Goal: Information Seeking & Learning: Learn about a topic

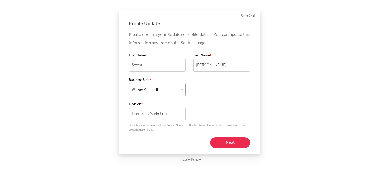
click at [160, 85] on select at bounding box center [157, 89] width 57 height 13
select select "other"
click at [129, 83] on select at bounding box center [157, 89] width 57 height 13
click at [264, 106] on div "Profile Update Please confirm your Sodatone profile details. You can update thi…" at bounding box center [189, 92] width 379 height 184
click at [229, 142] on button "Next" at bounding box center [230, 142] width 40 height 10
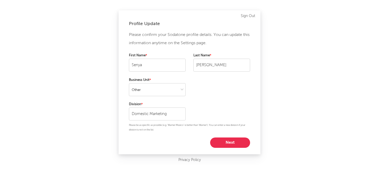
select select "marketing"
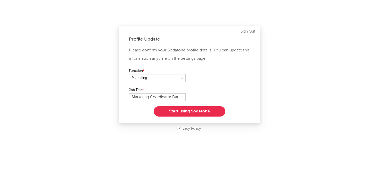
click at [206, 114] on button "Start using Sodatone" at bounding box center [190, 111] width 72 height 10
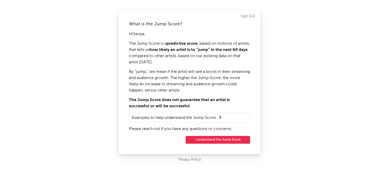
click at [229, 139] on button "I understand the Jump Score" at bounding box center [218, 140] width 65 height 8
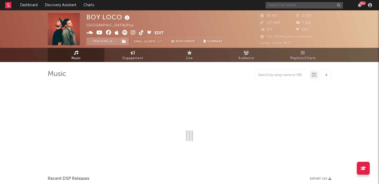
click at [291, 4] on input "text" at bounding box center [304, 5] width 77 height 6
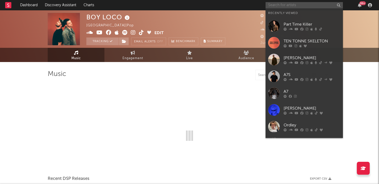
select select "6m"
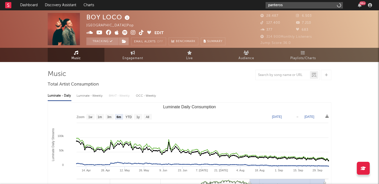
type input "panteros"
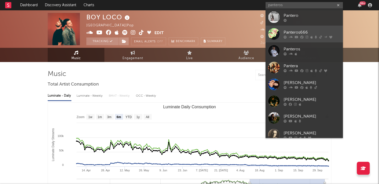
click at [300, 34] on div "Panteros666" at bounding box center [312, 32] width 57 height 6
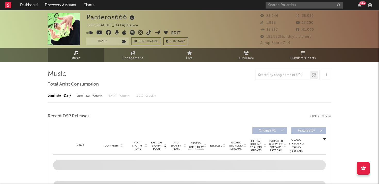
select select "6m"
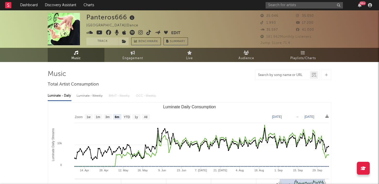
click at [283, 76] on input "text" at bounding box center [283, 75] width 54 height 4
type input "chasing"
click at [306, 56] on span "Playlists/Charts" at bounding box center [304, 58] width 26 height 6
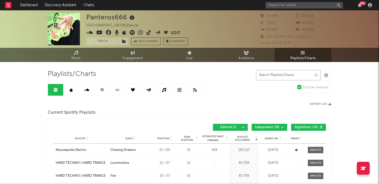
click at [295, 78] on input "text" at bounding box center [288, 75] width 65 height 10
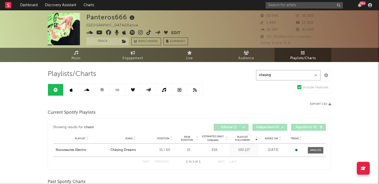
type input "chasing"
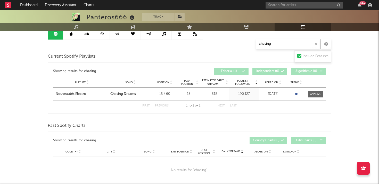
scroll to position [5, 0]
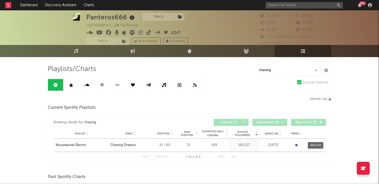
click at [75, 84] on link at bounding box center [70, 85] width 15 height 12
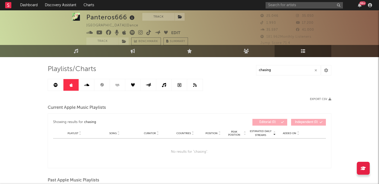
click at [88, 85] on icon at bounding box center [86, 85] width 5 height 4
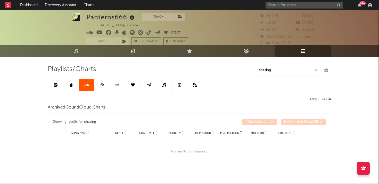
scroll to position [20, 0]
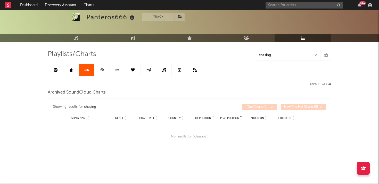
click at [103, 70] on icon at bounding box center [102, 70] width 4 height 4
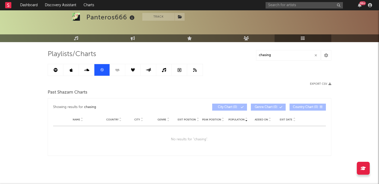
click at [117, 70] on icon at bounding box center [118, 70] width 6 height 4
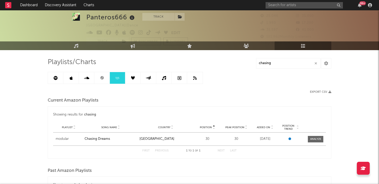
scroll to position [11, 0]
